Goal: Transaction & Acquisition: Purchase product/service

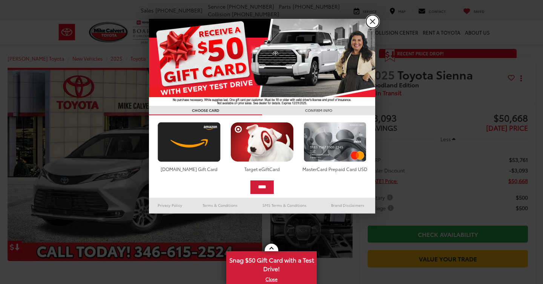
click at [369, 22] on link "X" at bounding box center [372, 21] width 13 height 13
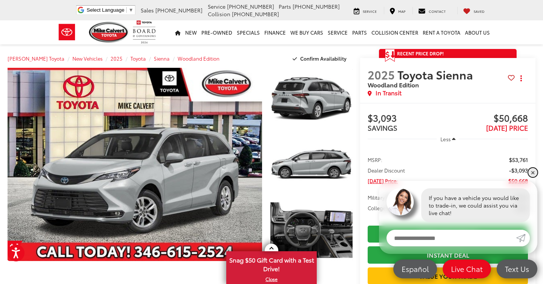
click at [534, 173] on link "✕" at bounding box center [532, 172] width 9 height 9
click at [534, 173] on ul "MSRP: $53,761 Dealer Discount -$3,093 [DATE] Price: $50,668 Military $500 Colle…" at bounding box center [447, 183] width 175 height 71
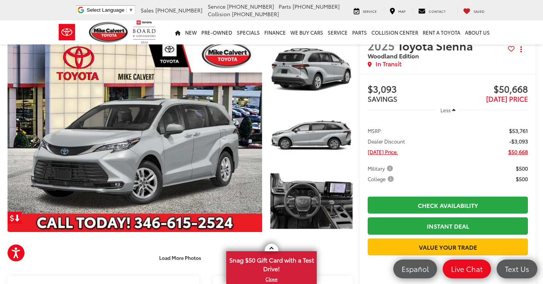
scroll to position [30, 0]
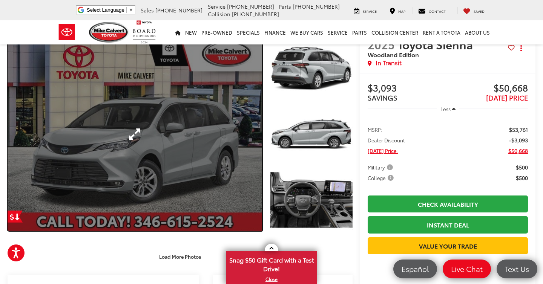
click at [132, 129] on link "Expand Photo 0" at bounding box center [135, 134] width 255 height 193
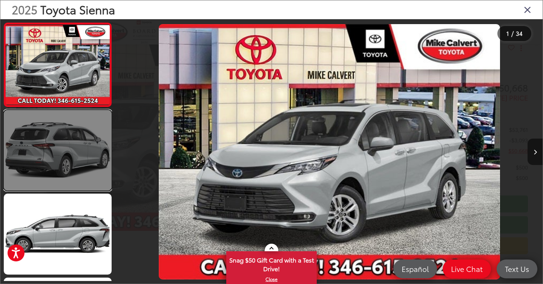
click at [52, 143] on link at bounding box center [58, 150] width 108 height 81
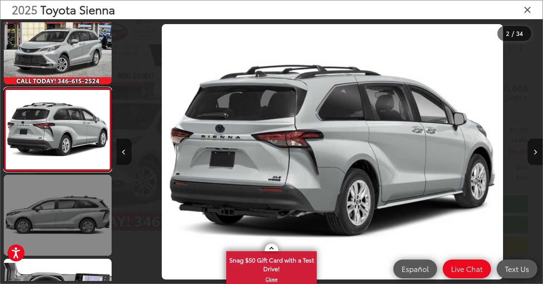
scroll to position [0, 426]
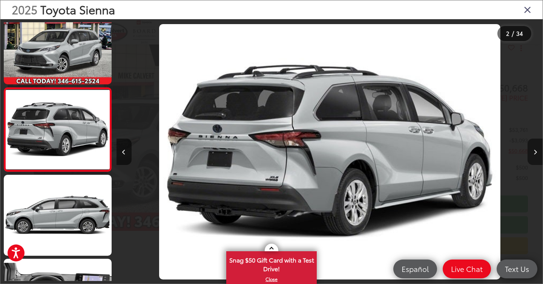
click at [536, 150] on icon "Next image" at bounding box center [535, 152] width 3 height 5
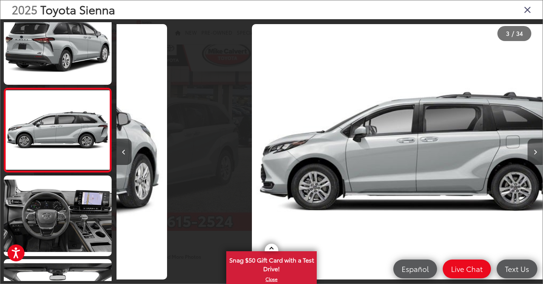
scroll to position [103, 0]
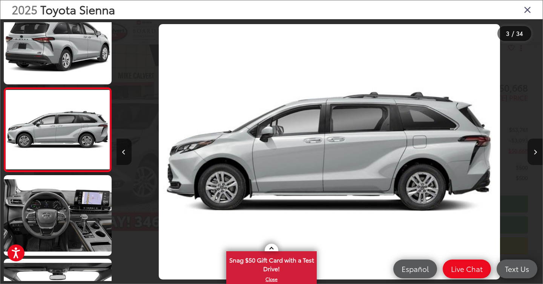
click at [536, 150] on icon "Next image" at bounding box center [535, 152] width 3 height 5
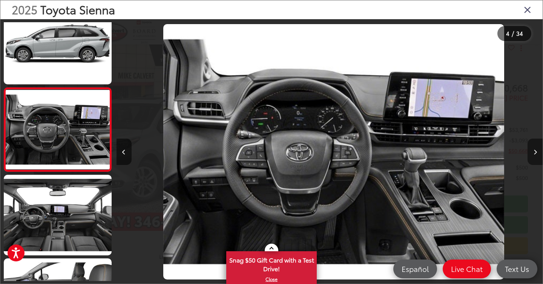
scroll to position [0, 1279]
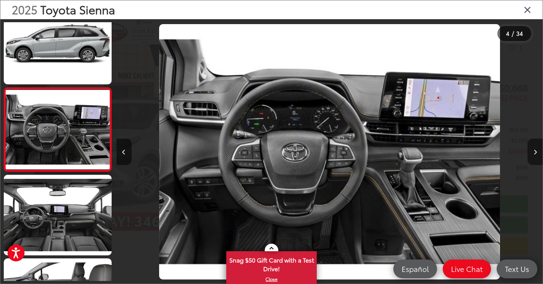
click at [536, 150] on icon "Next image" at bounding box center [535, 152] width 3 height 5
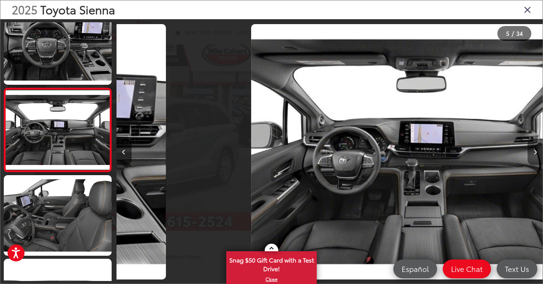
scroll to position [270, 0]
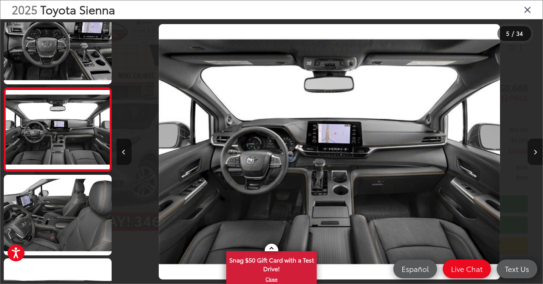
click at [536, 150] on icon "Next image" at bounding box center [535, 152] width 3 height 5
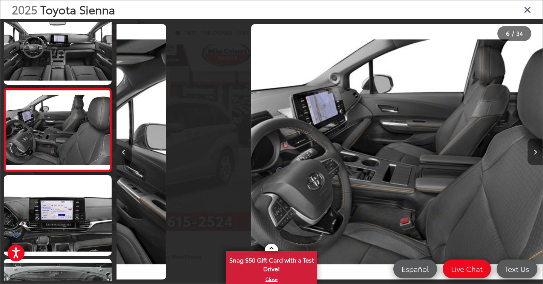
scroll to position [354, 0]
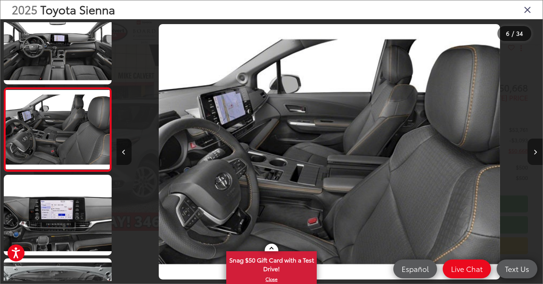
click at [536, 150] on icon "Next image" at bounding box center [535, 152] width 3 height 5
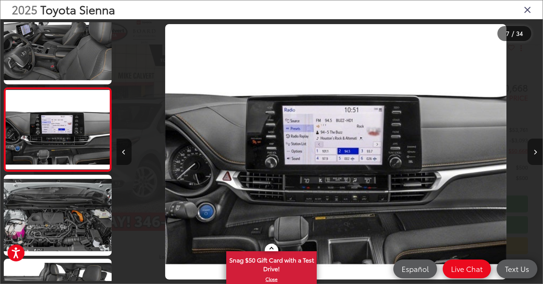
scroll to position [0, 2558]
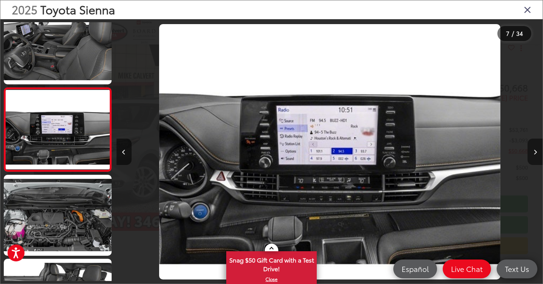
click at [536, 150] on icon "Next image" at bounding box center [535, 152] width 3 height 5
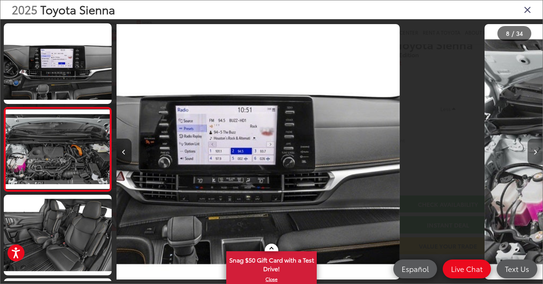
scroll to position [0, 0]
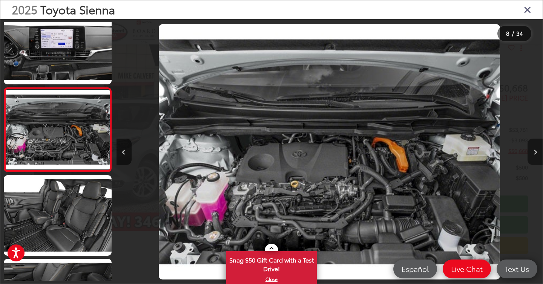
click at [536, 150] on icon "Next image" at bounding box center [535, 152] width 3 height 5
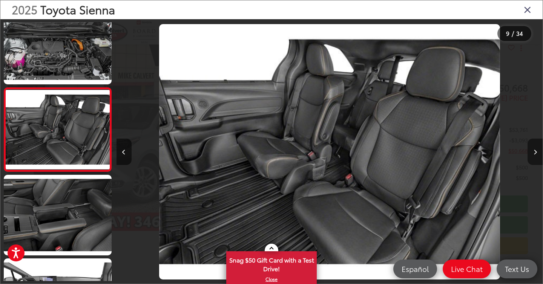
click at [536, 150] on icon "Next image" at bounding box center [535, 152] width 3 height 5
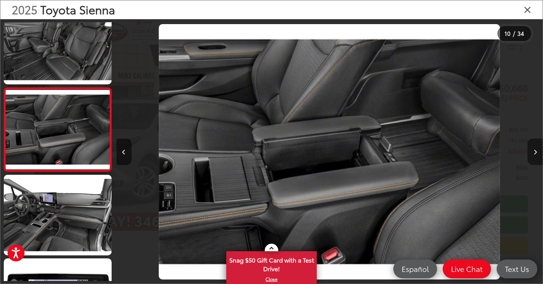
click at [536, 150] on icon "Next image" at bounding box center [535, 152] width 3 height 5
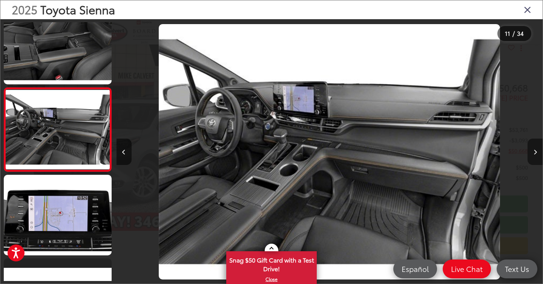
click at [536, 150] on icon "Next image" at bounding box center [535, 152] width 3 height 5
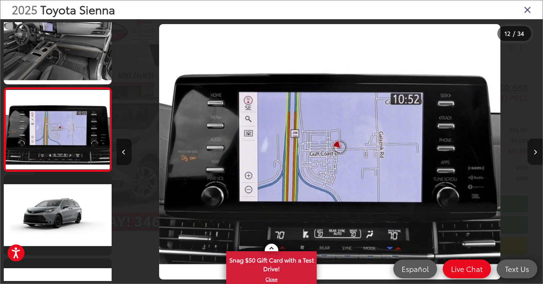
click at [536, 150] on icon "Next image" at bounding box center [535, 152] width 3 height 5
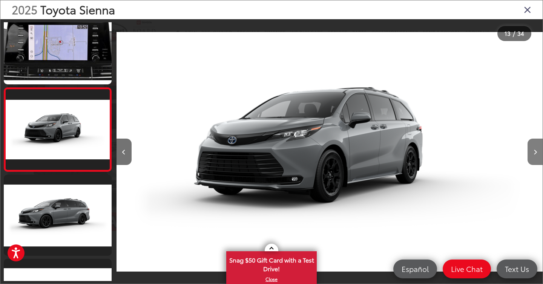
click at [536, 150] on icon "Next image" at bounding box center [535, 152] width 3 height 5
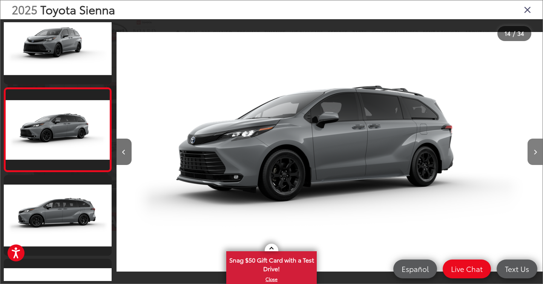
click at [536, 150] on icon "Next image" at bounding box center [535, 152] width 3 height 5
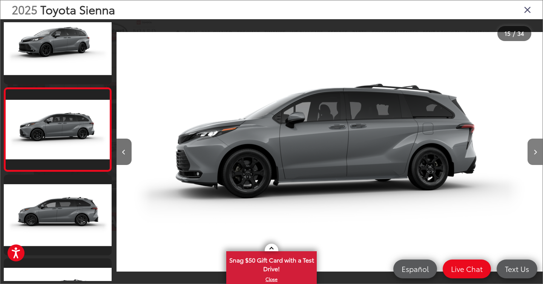
click at [536, 150] on icon "Next image" at bounding box center [535, 152] width 3 height 5
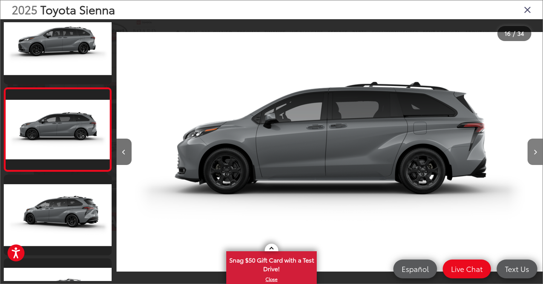
click at [536, 150] on icon "Next image" at bounding box center [535, 152] width 3 height 5
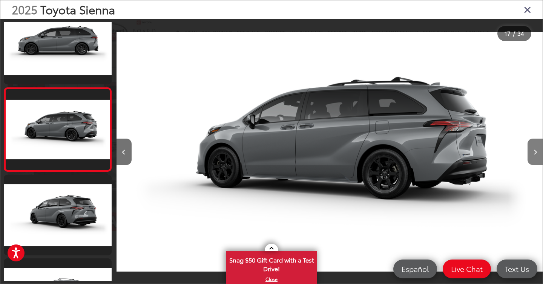
click at [536, 150] on icon "Next image" at bounding box center [535, 152] width 3 height 5
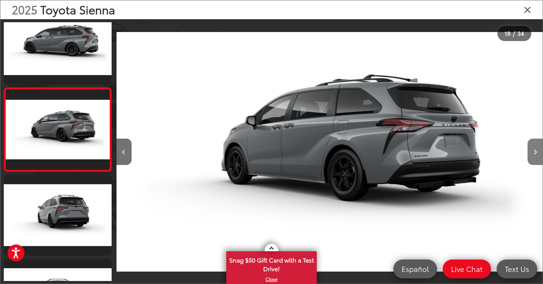
click at [536, 150] on icon "Next image" at bounding box center [535, 152] width 3 height 5
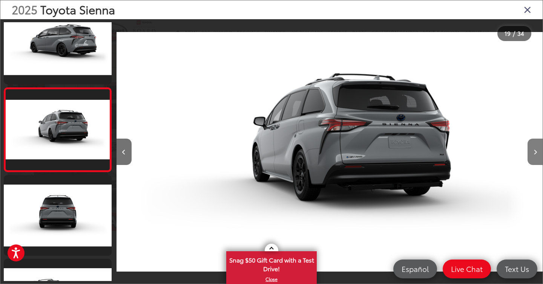
click at [536, 150] on icon "Next image" at bounding box center [535, 152] width 3 height 5
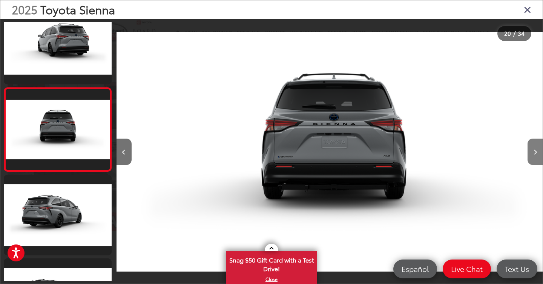
click at [536, 150] on icon "Next image" at bounding box center [535, 152] width 3 height 5
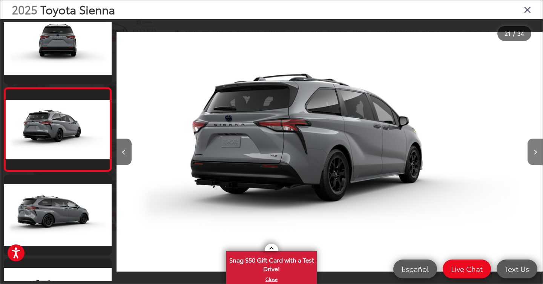
click at [536, 150] on icon "Next image" at bounding box center [535, 152] width 3 height 5
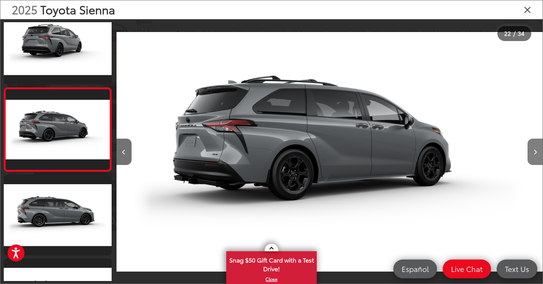
click at [536, 150] on icon "Next image" at bounding box center [535, 152] width 3 height 5
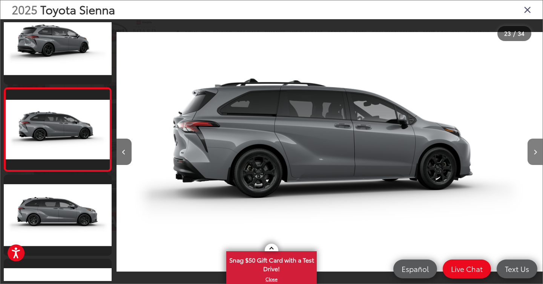
click at [536, 150] on icon "Next image" at bounding box center [535, 152] width 3 height 5
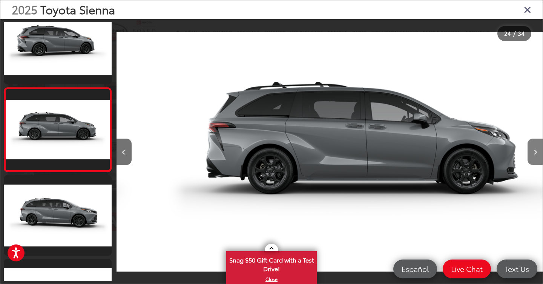
click at [536, 150] on icon "Next image" at bounding box center [535, 152] width 3 height 5
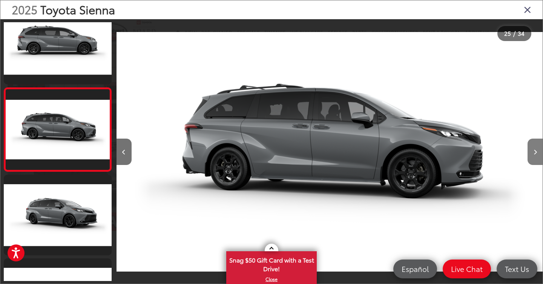
click at [536, 152] on icon "Next image" at bounding box center [535, 152] width 3 height 5
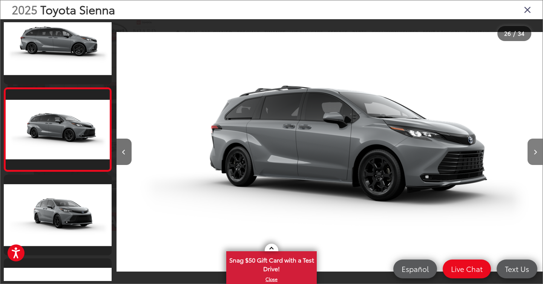
click at [536, 152] on icon "Next image" at bounding box center [535, 152] width 3 height 5
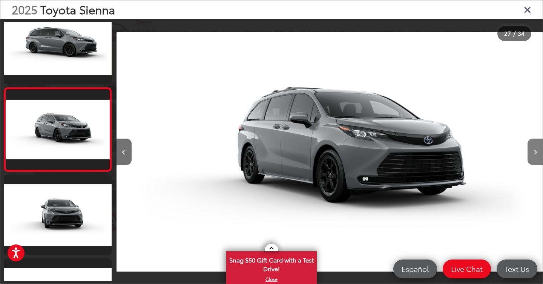
click at [536, 152] on icon "Next image" at bounding box center [535, 152] width 3 height 5
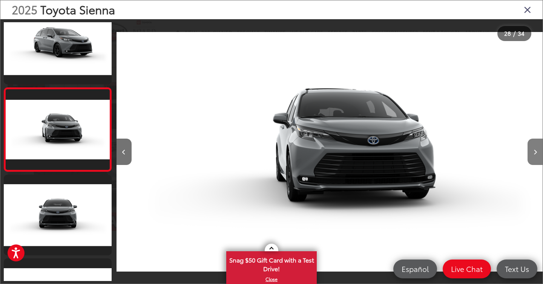
click at [536, 152] on icon "Next image" at bounding box center [535, 152] width 3 height 5
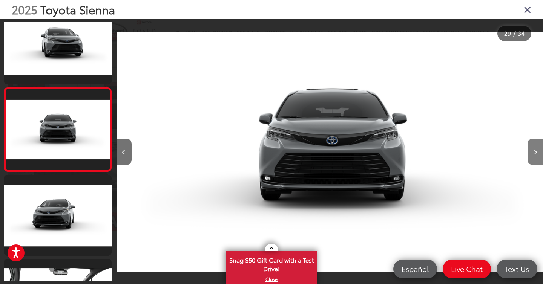
click at [536, 152] on icon "Next image" at bounding box center [535, 152] width 3 height 5
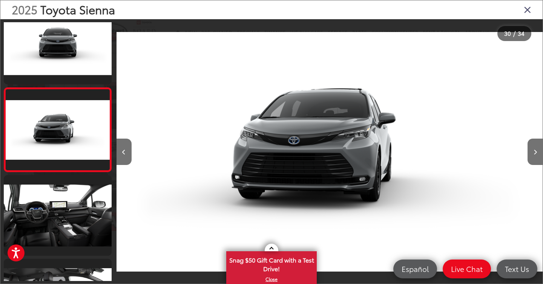
click at [525, 12] on icon "Close gallery" at bounding box center [528, 10] width 8 height 10
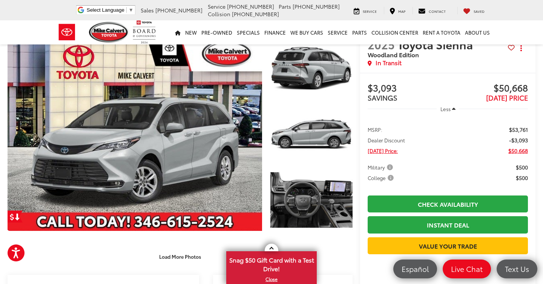
click at [327, 246] on div "Load More Photos" at bounding box center [180, 253] width 345 height 21
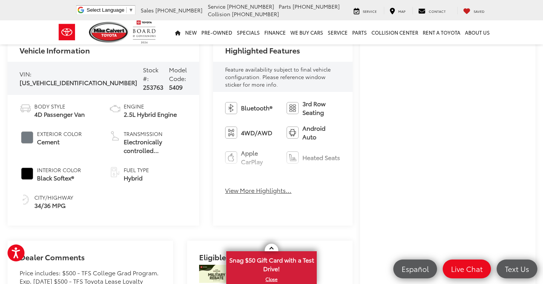
click at [232, 186] on button "View More Highlights..." at bounding box center [258, 190] width 66 height 9
